Goal: Use online tool/utility

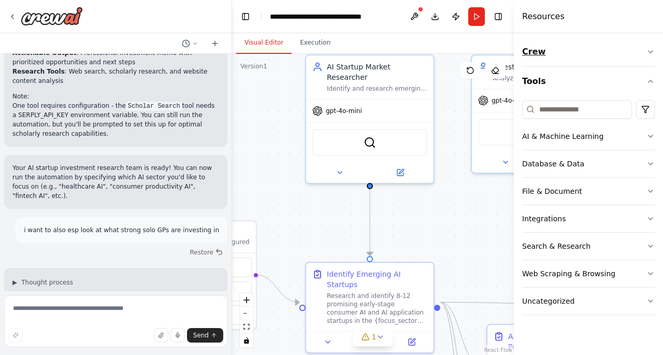
click at [643, 54] on button "Crew" at bounding box center [588, 51] width 133 height 29
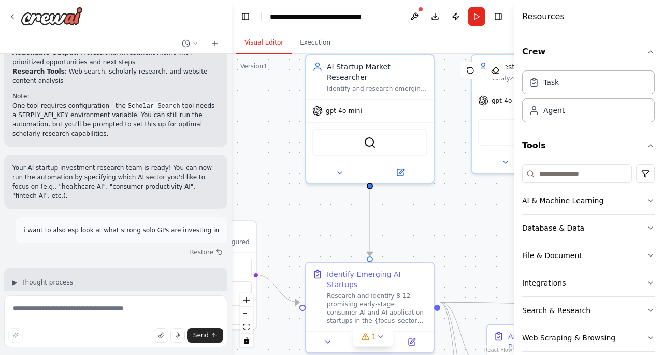
click at [647, 53] on div "Crew Task Agent Tools AI & Machine Learning Database & Data File & Document Int…" at bounding box center [588, 194] width 149 height 322
click at [482, 38] on div "Visual Editor Execution" at bounding box center [373, 43] width 282 height 21
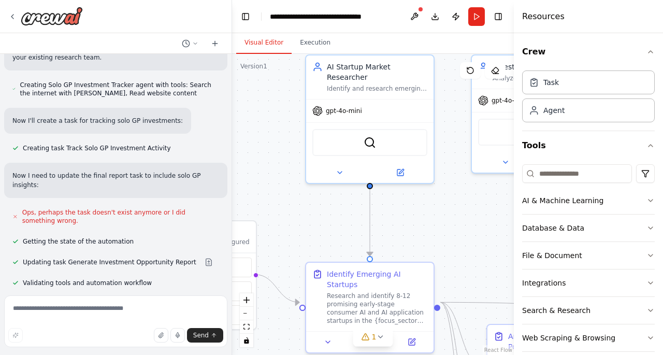
scroll to position [1578, 0]
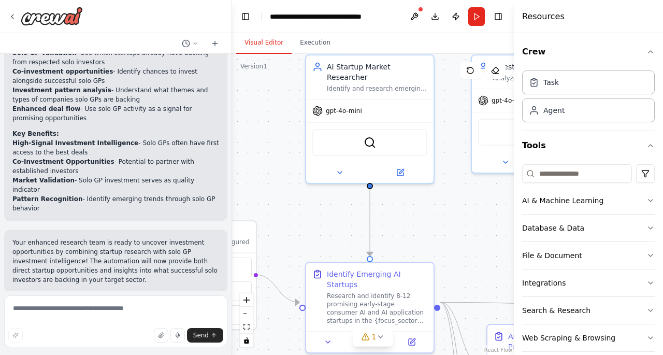
click at [112, 354] on span "Run Automation" at bounding box center [120, 360] width 50 height 8
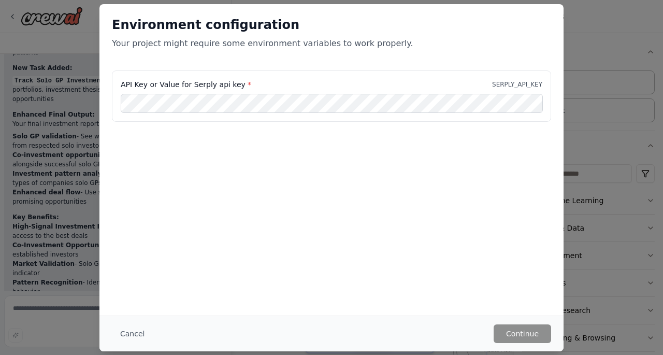
click at [58, 307] on div "Environment configuration Your project might require some environment variables…" at bounding box center [331, 177] width 663 height 355
click at [57, 301] on div "Environment configuration Your project might require some environment variables…" at bounding box center [331, 177] width 663 height 355
click at [136, 332] on button "Cancel" at bounding box center [132, 333] width 41 height 19
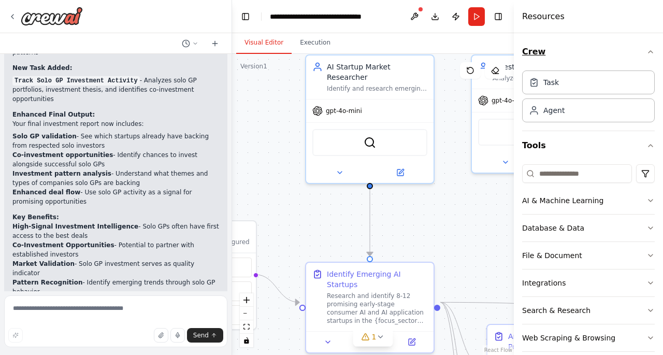
click at [644, 46] on button "Crew" at bounding box center [588, 51] width 133 height 29
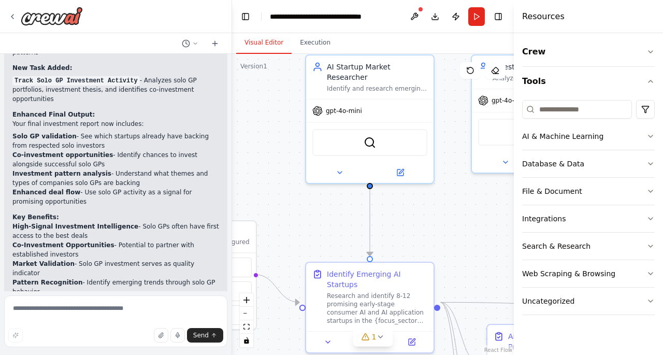
click at [448, 229] on div ".deletable-edge-delete-btn { width: 20px; height: 20px; border: 0px solid #ffff…" at bounding box center [373, 204] width 282 height 301
click at [364, 344] on button "1" at bounding box center [373, 337] width 40 height 19
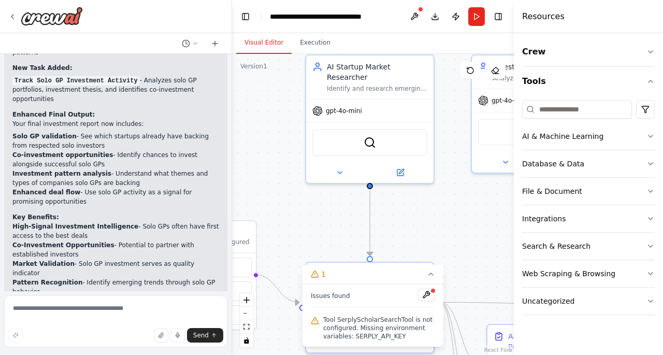
click at [352, 331] on span "Tool SerplyScholarSearchTool is not configured. Missing environment variables: …" at bounding box center [379, 328] width 112 height 25
click at [425, 292] on button at bounding box center [427, 295] width 18 height 12
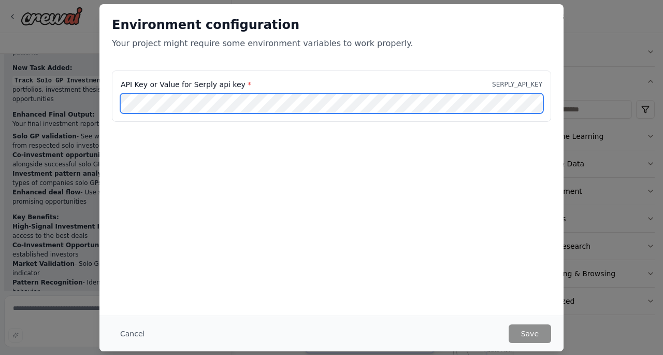
click at [55, 92] on div "Environment configuration Your project might require some environment variables…" at bounding box center [331, 177] width 663 height 355
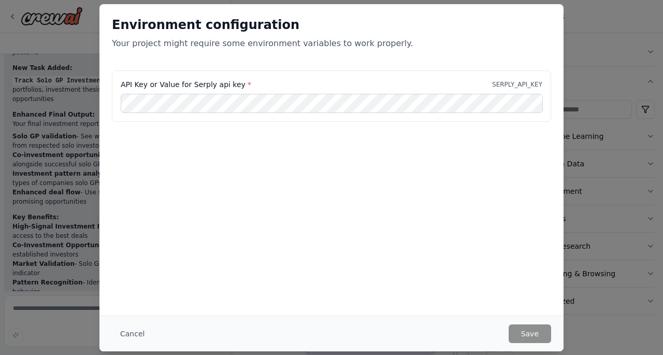
drag, startPoint x: 154, startPoint y: 124, endPoint x: 151, endPoint y: 119, distance: 6.5
click at [154, 122] on div "API Key or Value for Serply api key * SERPLY_API_KEY" at bounding box center [332, 102] width 464 height 64
drag, startPoint x: 139, startPoint y: 118, endPoint x: 217, endPoint y: 129, distance: 78.6
click at [219, 132] on div "API Key or Value for Serply api key * SERPLY_API_KEY" at bounding box center [332, 102] width 464 height 64
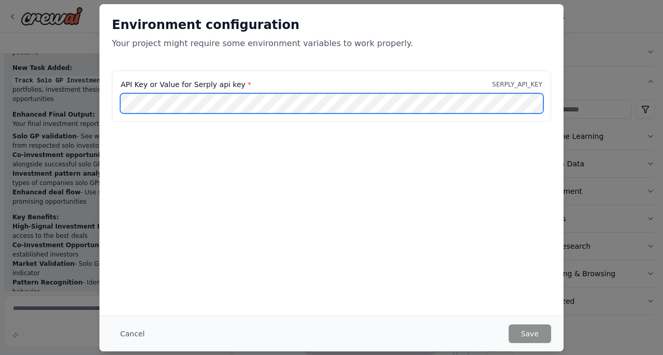
click at [98, 99] on div "Environment configuration Your project might require some environment variables…" at bounding box center [331, 177] width 663 height 355
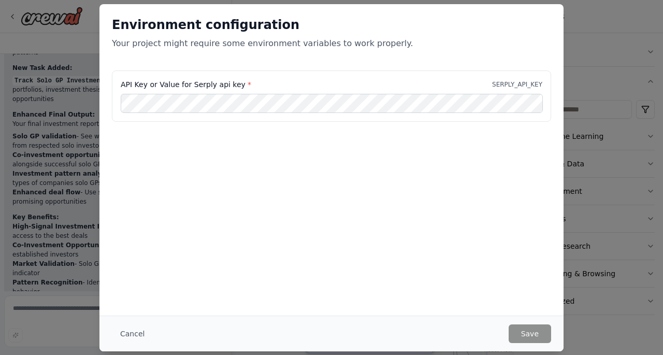
click at [80, 252] on div "Environment configuration Your project might require some environment variables…" at bounding box center [331, 177] width 663 height 355
click at [140, 339] on button "Cancel" at bounding box center [132, 333] width 41 height 19
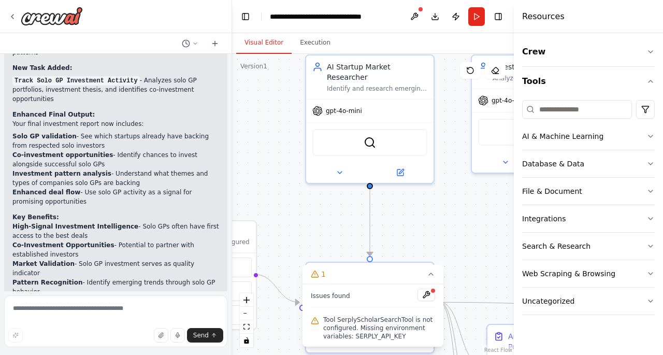
click at [631, 350] on div "Crew Tools AI & Machine Learning Database & Data File & Document Integrations S…" at bounding box center [588, 194] width 149 height 322
click at [573, 139] on div "AI & Machine Learning" at bounding box center [562, 136] width 81 height 10
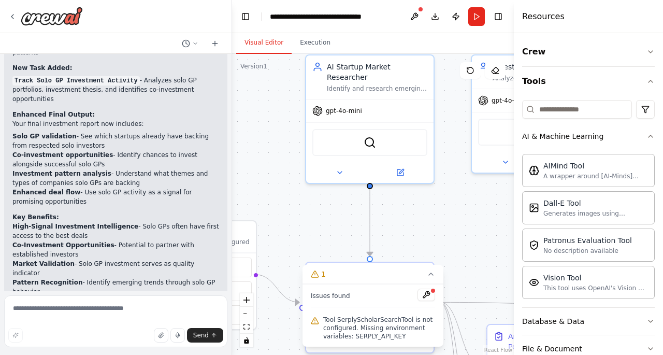
drag, startPoint x: 610, startPoint y: 29, endPoint x: 596, endPoint y: 36, distance: 16.0
click at [610, 27] on div "Resources" at bounding box center [588, 16] width 149 height 33
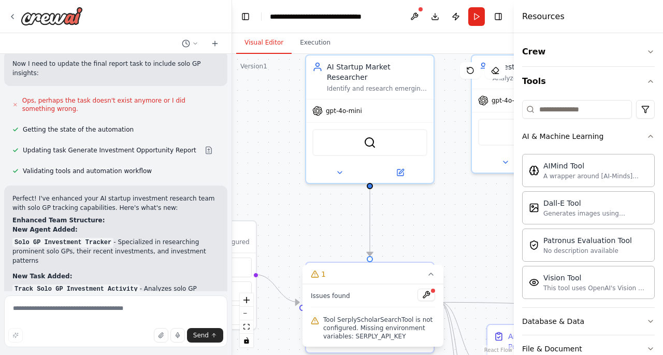
click at [257, 155] on div ".deletable-edge-delete-btn { width: 20px; height: 20px; border: 0px solid #ffff…" at bounding box center [373, 204] width 282 height 301
drag, startPoint x: 230, startPoint y: 239, endPoint x: 232, endPoint y: 251, distance: 11.6
click at [232, 251] on div "i want to build a research team that uncovers early stage investment opportunit…" at bounding box center [331, 177] width 663 height 355
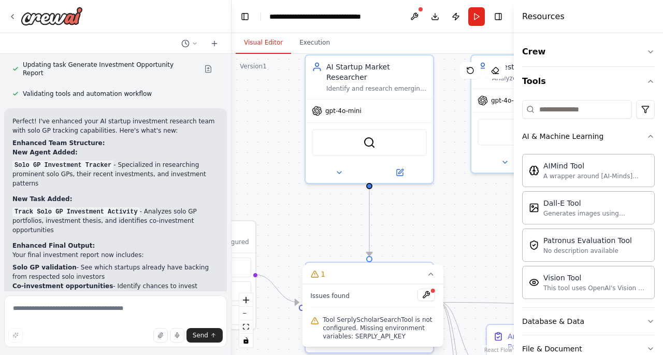
scroll to position [1495, 0]
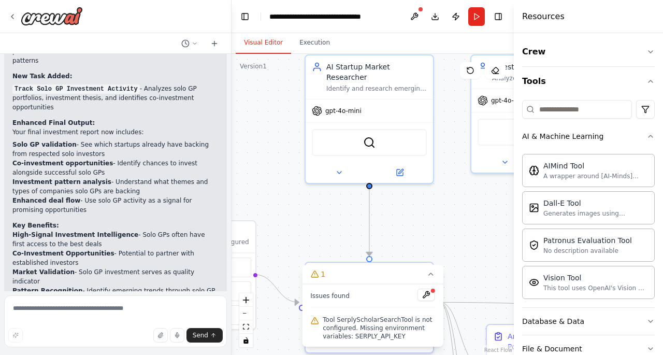
click at [348, 318] on span "Tool SerplyScholarSearchTool is not configured. Missing environment variables: …" at bounding box center [379, 328] width 112 height 25
click at [428, 294] on button at bounding box center [427, 295] width 18 height 12
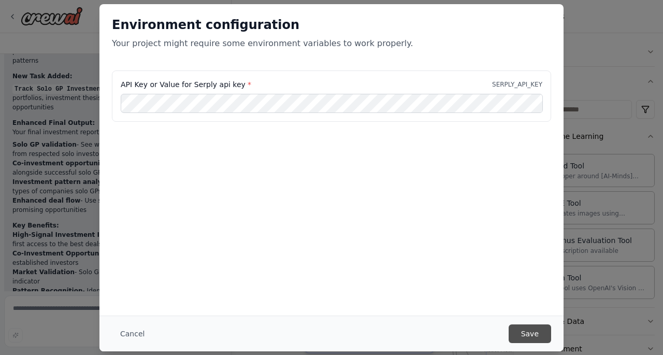
click at [533, 333] on button "Save" at bounding box center [530, 333] width 42 height 19
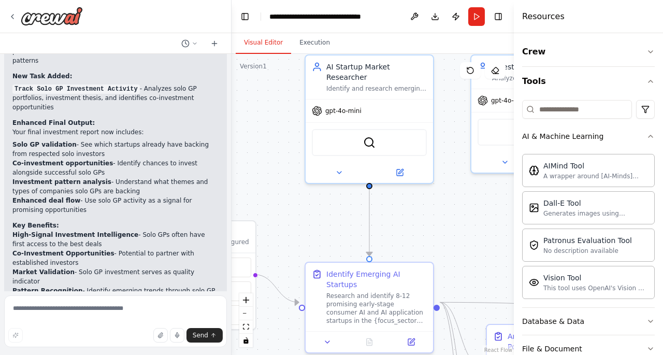
drag, startPoint x: 219, startPoint y: 268, endPoint x: 222, endPoint y: 252, distance: 16.3
click at [222, 252] on div "i want to build a research team that uncovers early stage investment opportunit…" at bounding box center [115, 172] width 231 height 237
click at [301, 206] on div ".deletable-edge-delete-btn { width: 20px; height: 20px; border: 0px solid #ffff…" at bounding box center [373, 204] width 282 height 301
click at [476, 9] on button "Run" at bounding box center [476, 16] width 17 height 19
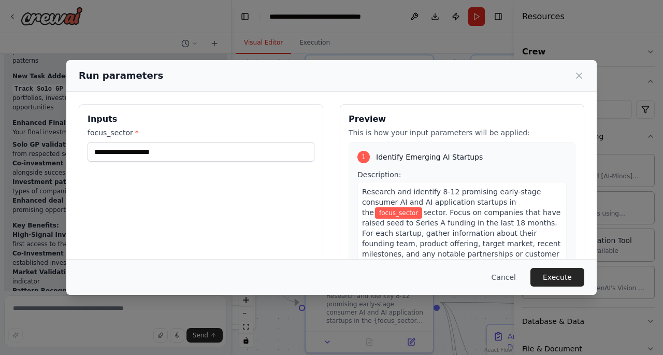
click at [397, 216] on span "focus_sector" at bounding box center [398, 212] width 47 height 11
click at [254, 150] on input "focus_sector *" at bounding box center [201, 152] width 227 height 20
click at [474, 216] on span "sector. Focus on companies that have raised seed to Series A funding in the las…" at bounding box center [461, 238] width 198 height 60
click at [440, 194] on span "Research and identify 8-12 promising early-stage consumer AI and AI application…" at bounding box center [451, 202] width 179 height 29
drag, startPoint x: 416, startPoint y: 205, endPoint x: 393, endPoint y: 207, distance: 22.9
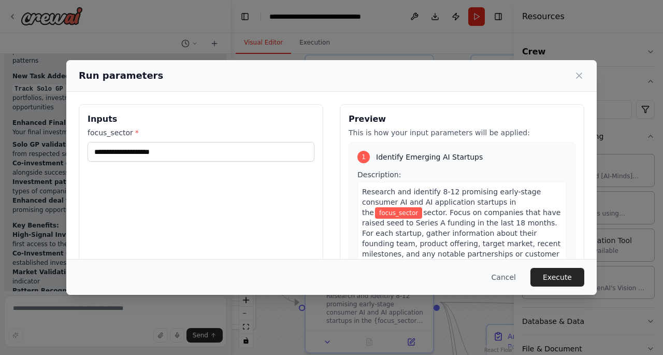
click at [415, 205] on span "Research and identify 8-12 promising early-stage consumer AI and AI application…" at bounding box center [451, 202] width 179 height 29
click at [397, 201] on span "Research and identify 8-12 promising early-stage consumer AI and AI application…" at bounding box center [451, 202] width 179 height 29
click at [419, 202] on span "Research and identify 8-12 promising early-stage consumer AI and AI application…" at bounding box center [451, 202] width 179 height 29
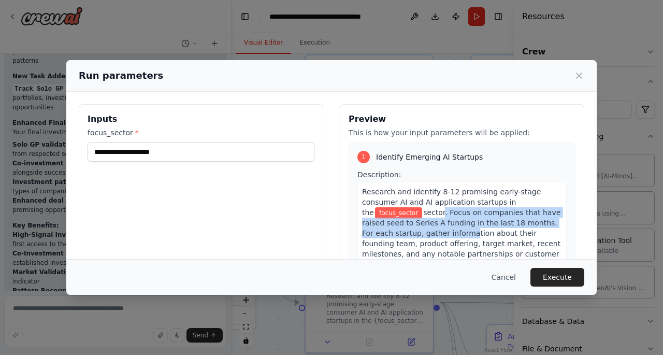
drag, startPoint x: 421, startPoint y: 211, endPoint x: 425, endPoint y: 228, distance: 17.0
click at [425, 228] on span "sector. Focus on companies that have raised seed to Series A funding in the las…" at bounding box center [461, 238] width 198 height 60
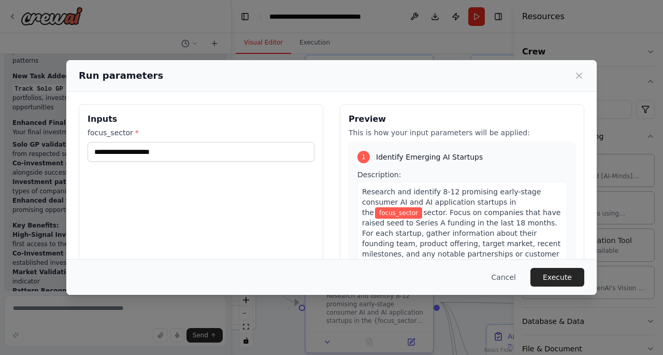
click at [413, 205] on span "Research and identify 8-12 promising early-stage consumer AI and AI application…" at bounding box center [451, 202] width 179 height 29
click at [399, 204] on span "Research and identify 8-12 promising early-stage consumer AI and AI application…" at bounding box center [451, 202] width 179 height 29
click at [282, 315] on div "Run parameters Inputs focus_sector * Preview This is how your input parameters …" at bounding box center [331, 177] width 663 height 355
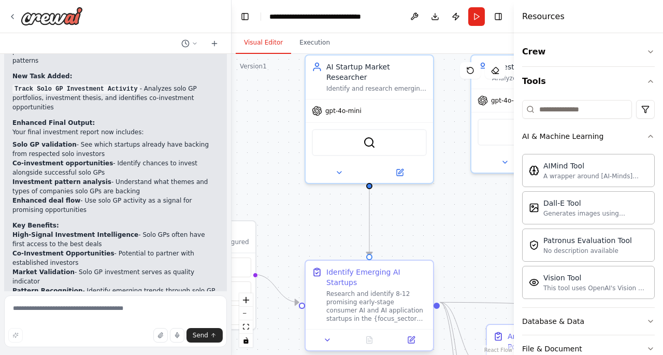
click at [338, 305] on div "Research and identify 8-12 promising early-stage consumer AI and AI application…" at bounding box center [376, 306] width 101 height 33
click at [357, 297] on div "Research and identify 8-12 promising early-stage consumer AI and AI application…" at bounding box center [376, 306] width 101 height 33
click at [359, 295] on div "Research and identify 8-12 promising early-stage consumer AI and AI application…" at bounding box center [376, 306] width 101 height 33
click at [410, 338] on div at bounding box center [369, 339] width 127 height 21
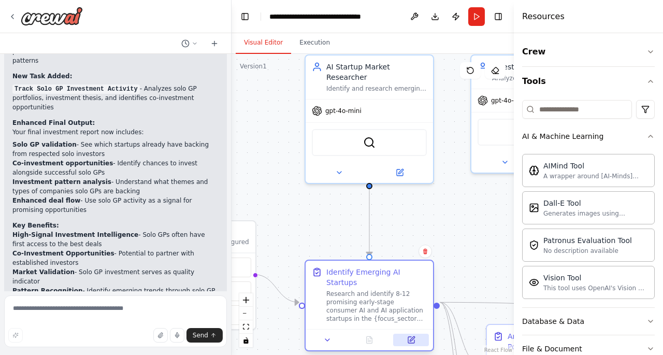
click at [407, 336] on icon at bounding box center [411, 340] width 8 height 8
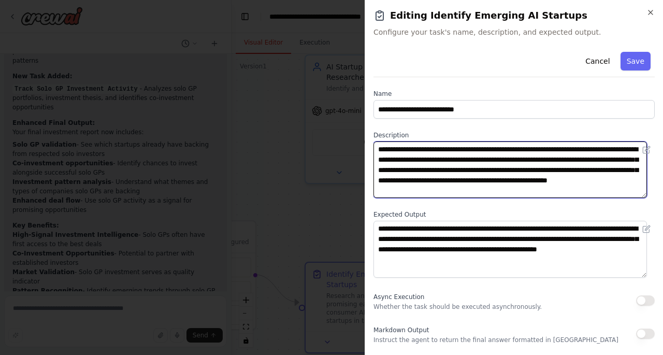
click at [467, 159] on textarea "**********" at bounding box center [511, 169] width 274 height 56
paste textarea "**********"
drag, startPoint x: 541, startPoint y: 152, endPoint x: 590, endPoint y: 149, distance: 49.9
click at [590, 149] on textarea "**********" at bounding box center [511, 169] width 274 height 56
drag, startPoint x: 545, startPoint y: 153, endPoint x: 533, endPoint y: 151, distance: 12.6
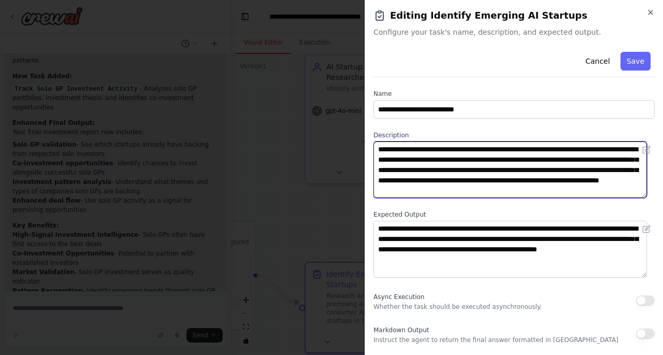
click at [545, 153] on textarea "**********" at bounding box center [511, 169] width 274 height 56
drag, startPoint x: 537, startPoint y: 149, endPoint x: 633, endPoint y: 153, distance: 96.5
click at [633, 153] on div "**********" at bounding box center [514, 169] width 281 height 56
type textarea "**********"
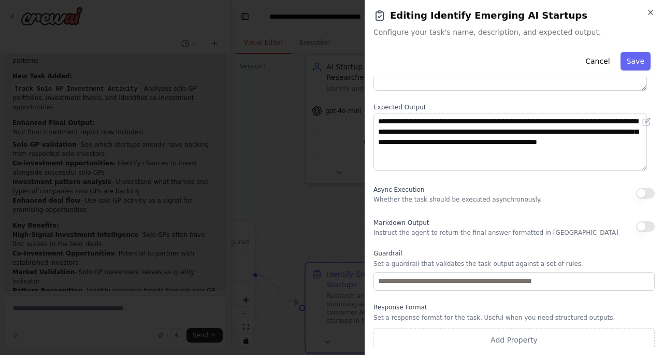
scroll to position [111, 0]
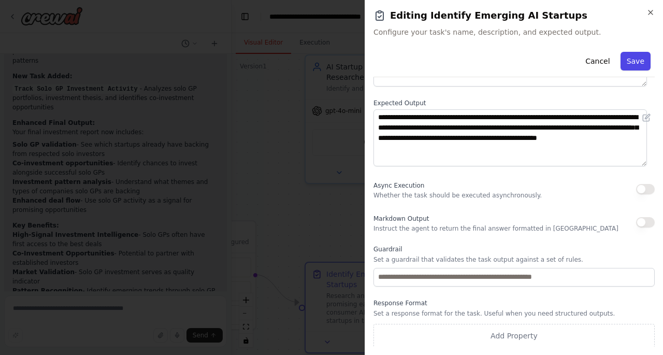
click at [624, 61] on button "Save" at bounding box center [636, 61] width 30 height 19
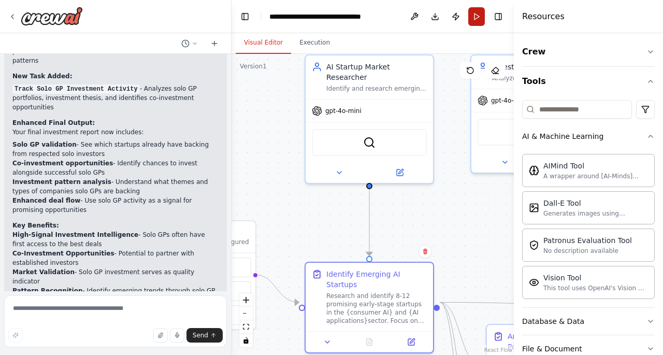
click at [474, 16] on button "Run" at bounding box center [476, 16] width 17 height 19
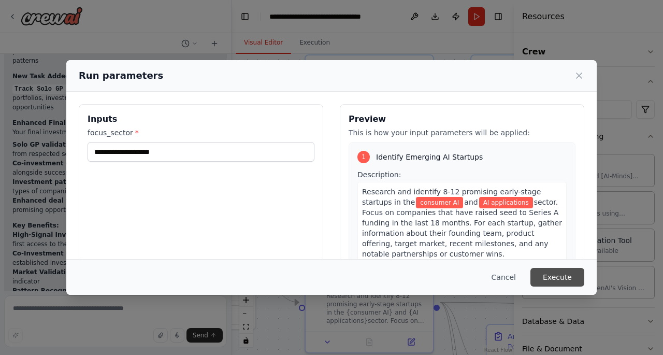
click at [565, 274] on button "Execute" at bounding box center [558, 277] width 54 height 19
click at [258, 139] on div "focus_sector * This field is required" at bounding box center [201, 151] width 227 height 49
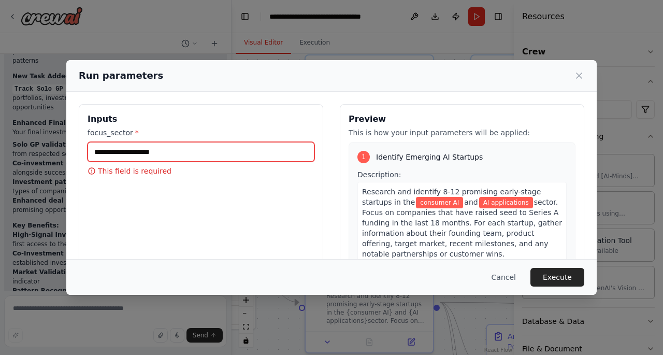
click at [239, 153] on input "focus_sector *" at bounding box center [201, 152] width 227 height 20
type input "*"
type input "**********"
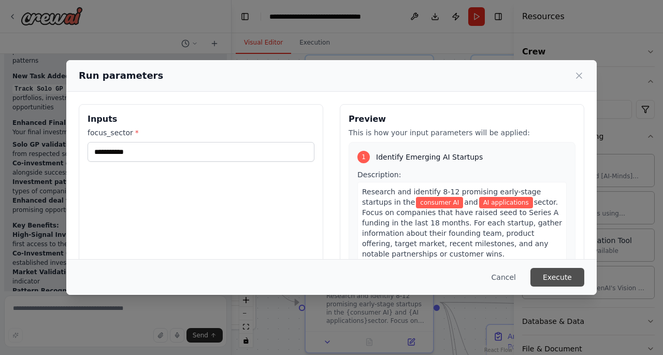
click at [549, 278] on button "Execute" at bounding box center [558, 277] width 54 height 19
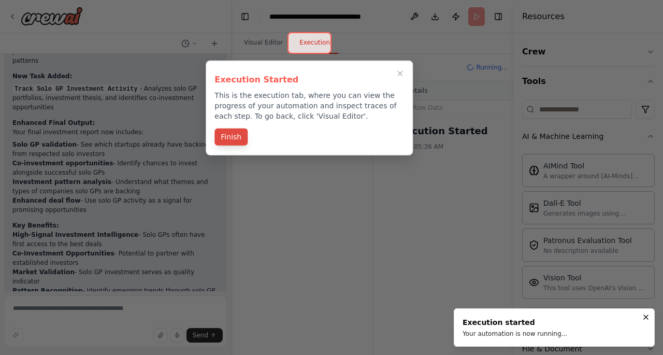
click at [234, 136] on button "Finish" at bounding box center [231, 137] width 33 height 17
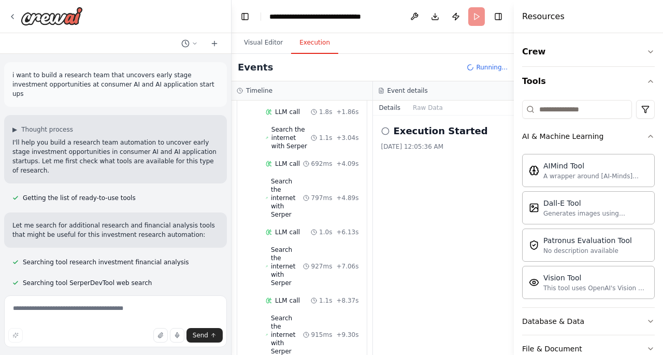
scroll to position [102, 0]
